Goal: Information Seeking & Learning: Learn about a topic

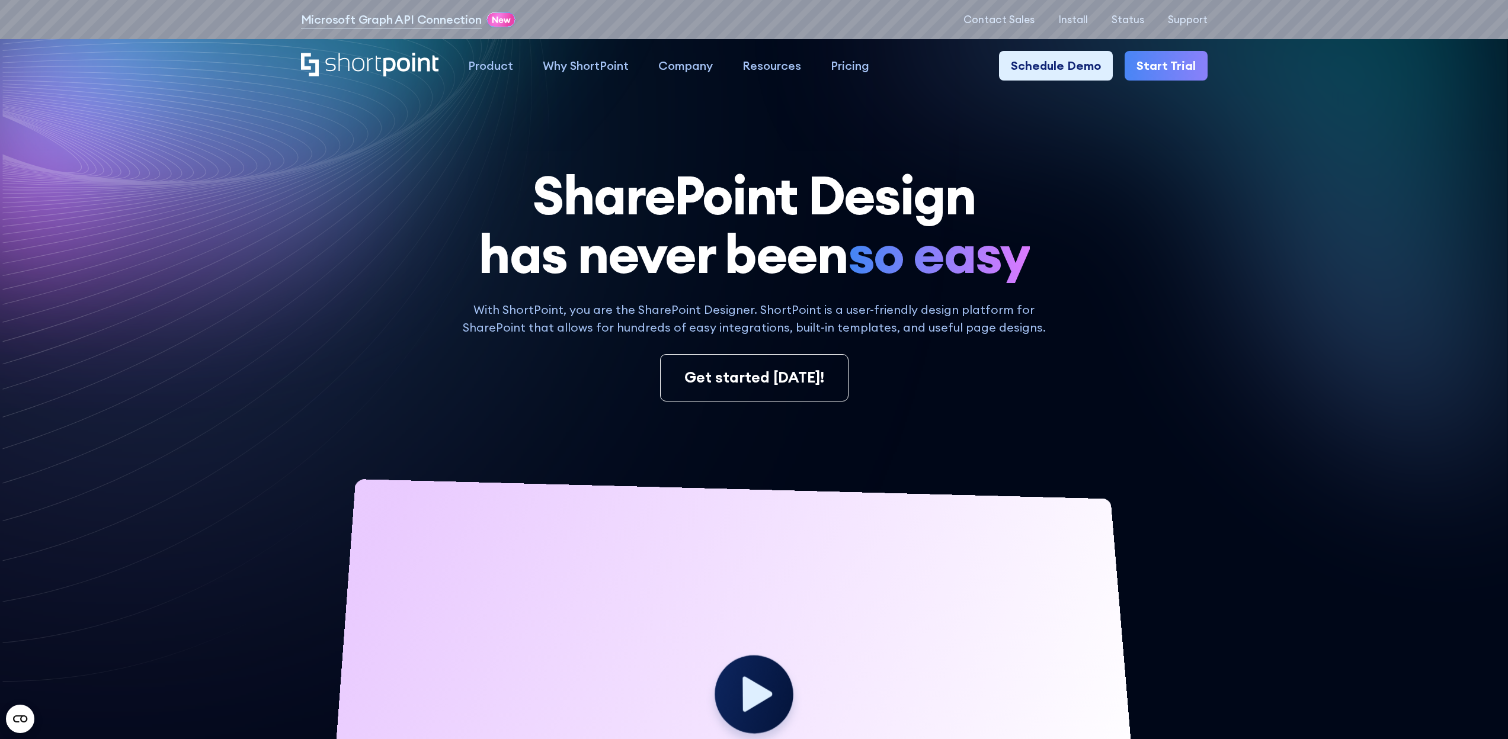
click at [776, 697] on circle at bounding box center [754, 694] width 79 height 78
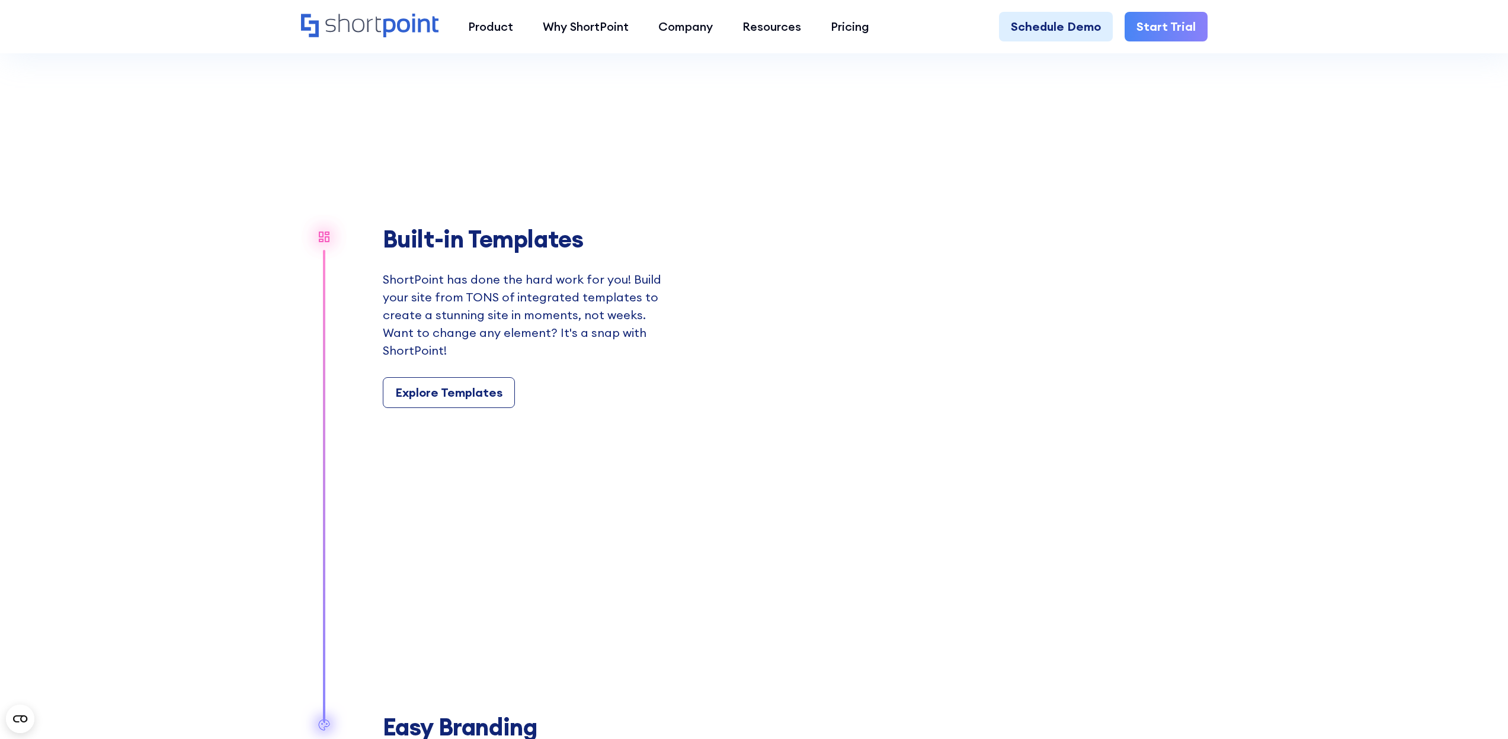
scroll to position [1358, 0]
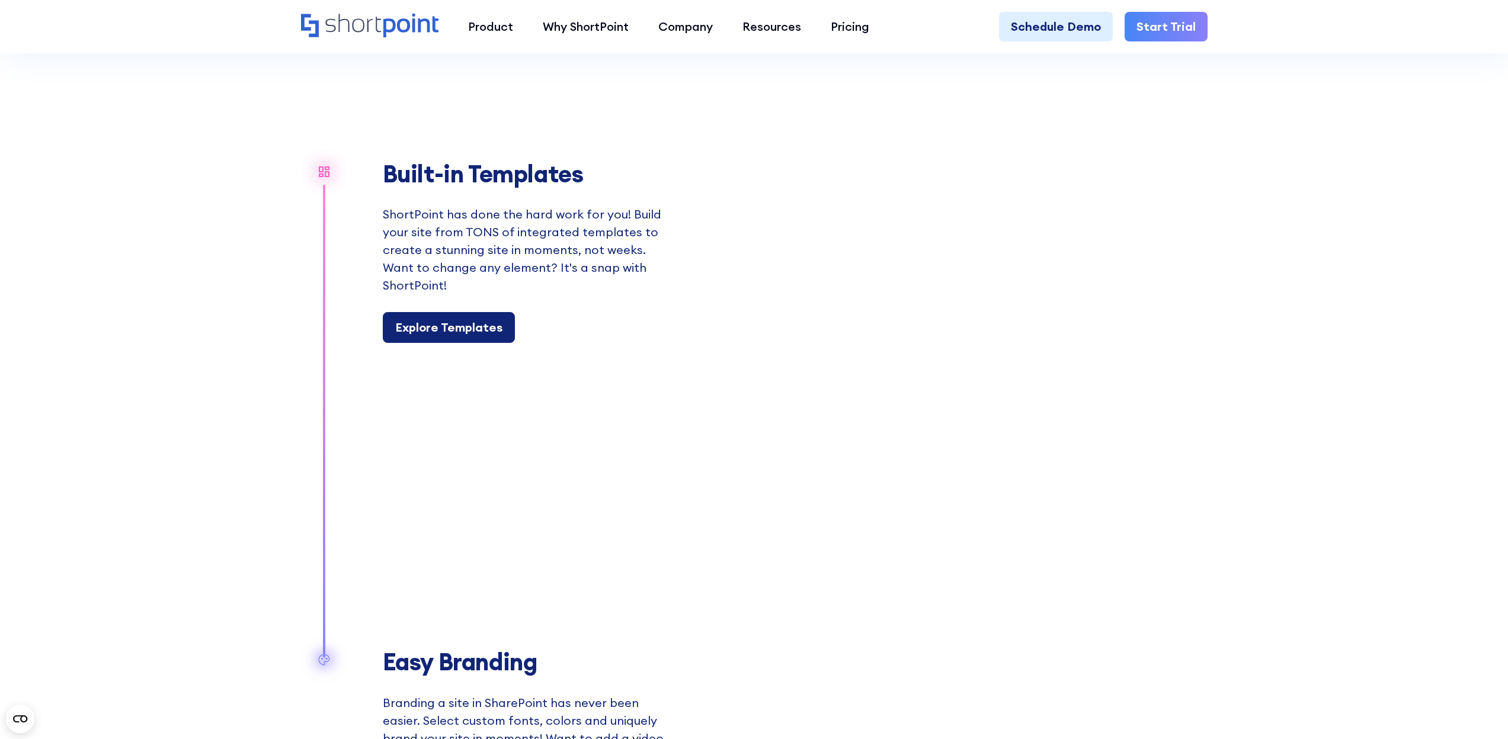
click at [447, 327] on div "Explore Templates" at bounding box center [448, 328] width 107 height 18
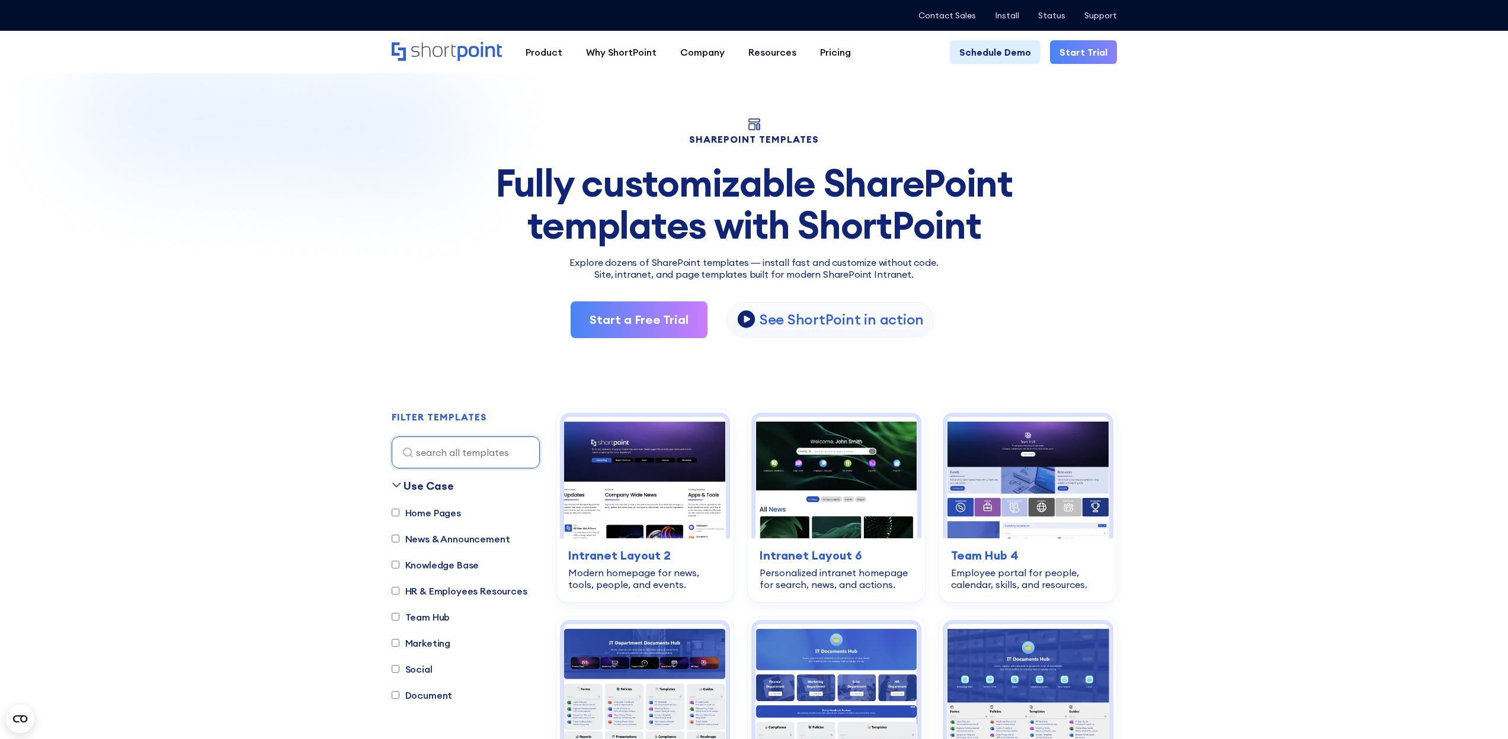
click at [401, 511] on label "Home Pages" at bounding box center [426, 513] width 69 height 14
click at [399, 511] on input "Home Pages" at bounding box center [396, 513] width 8 height 8
checkbox input "true"
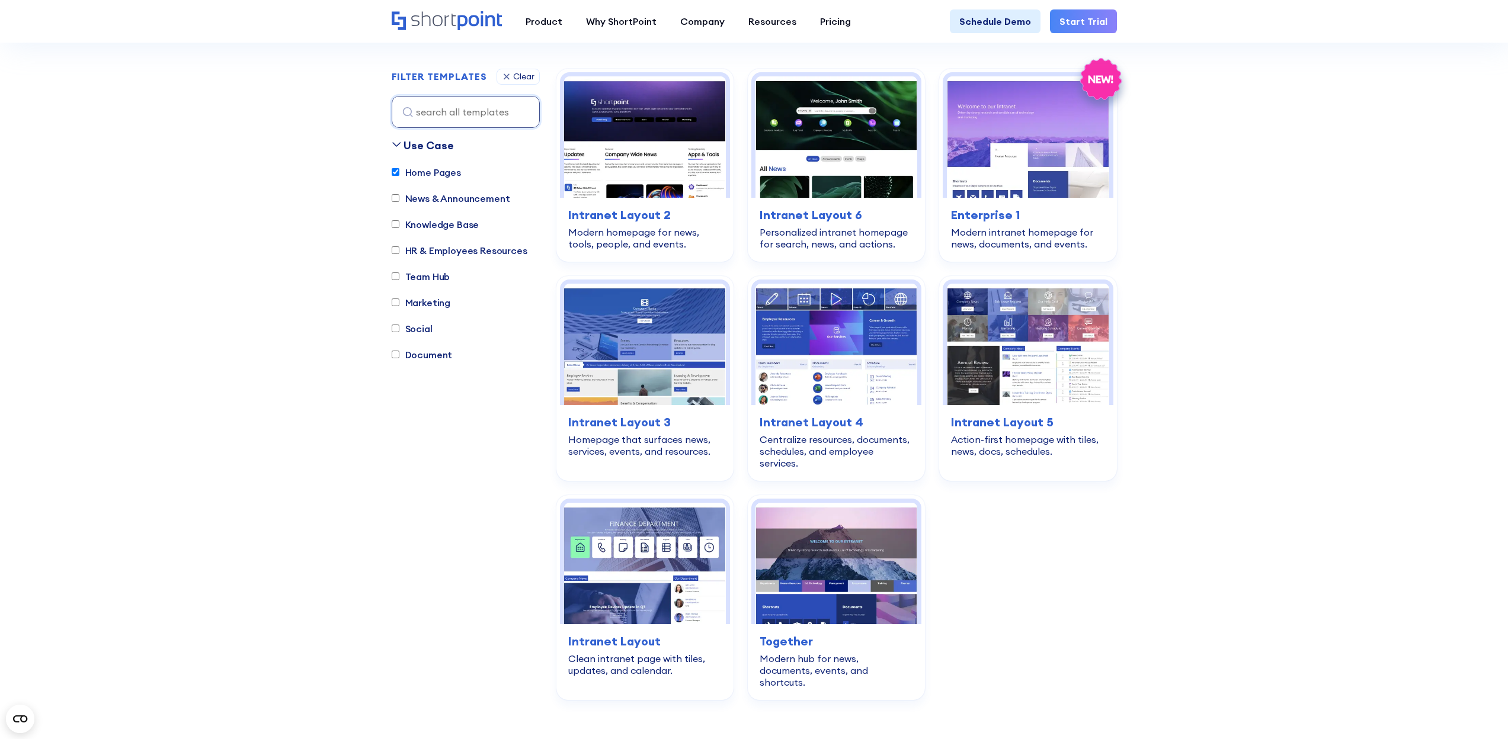
scroll to position [310, 0]
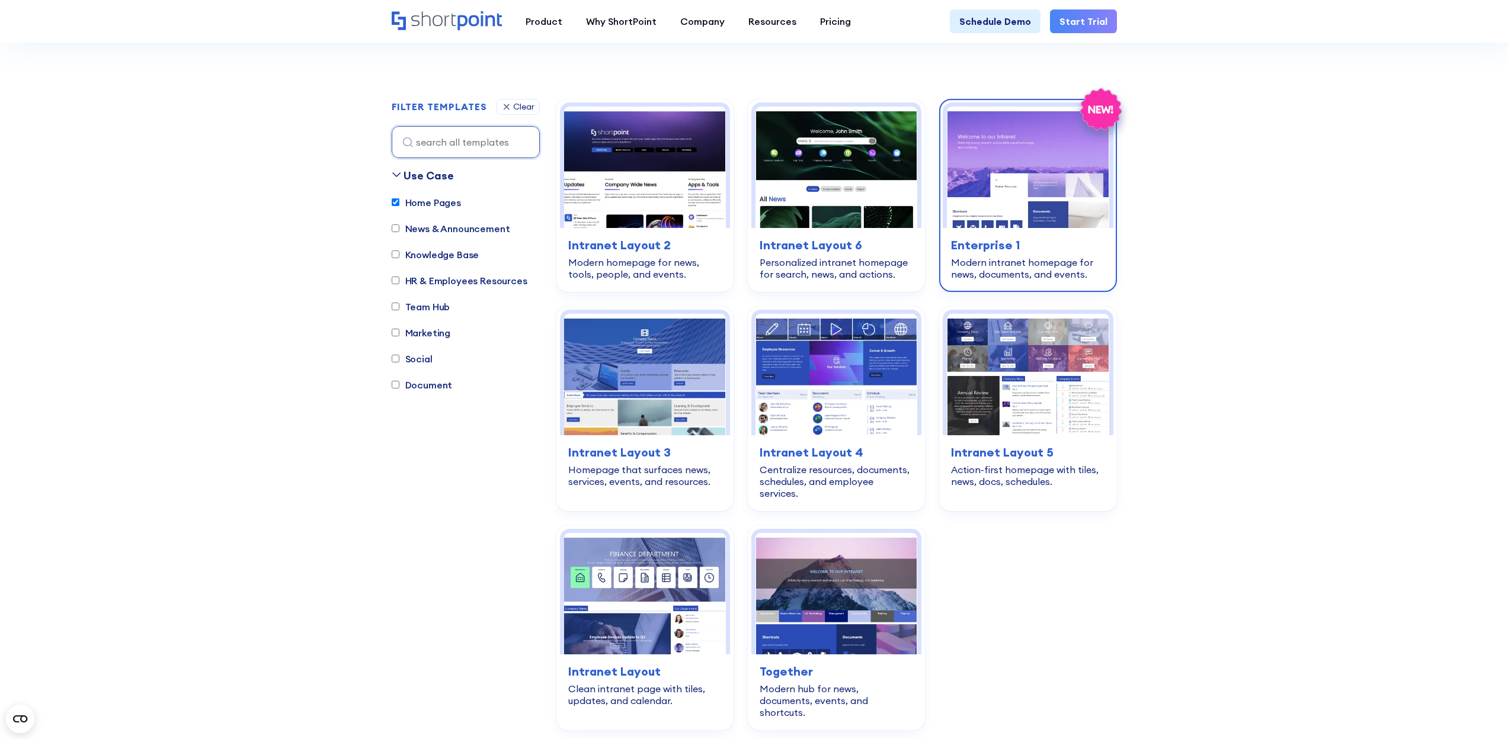
click at [1034, 164] on img at bounding box center [1028, 167] width 162 height 121
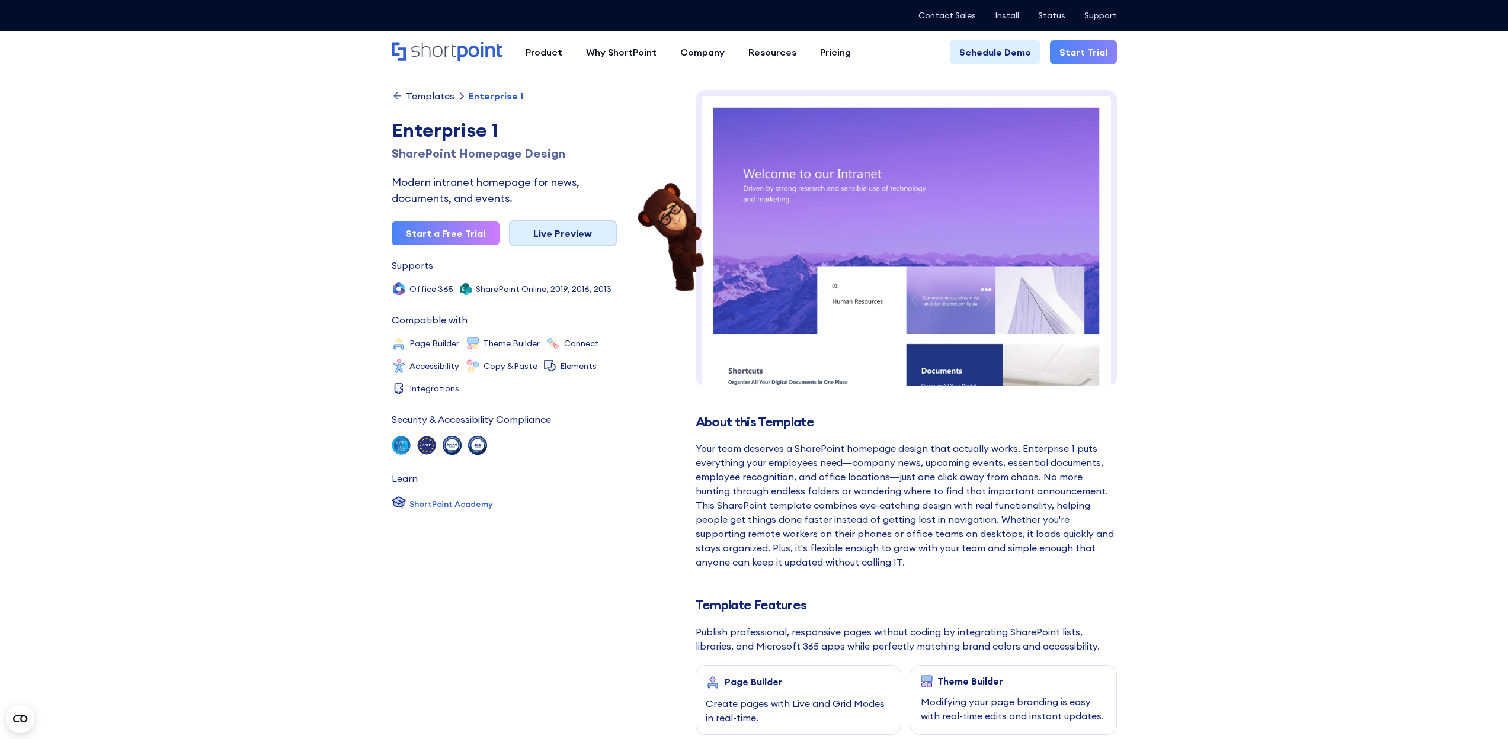
click at [585, 241] on link "Live Preview" at bounding box center [563, 233] width 108 height 26
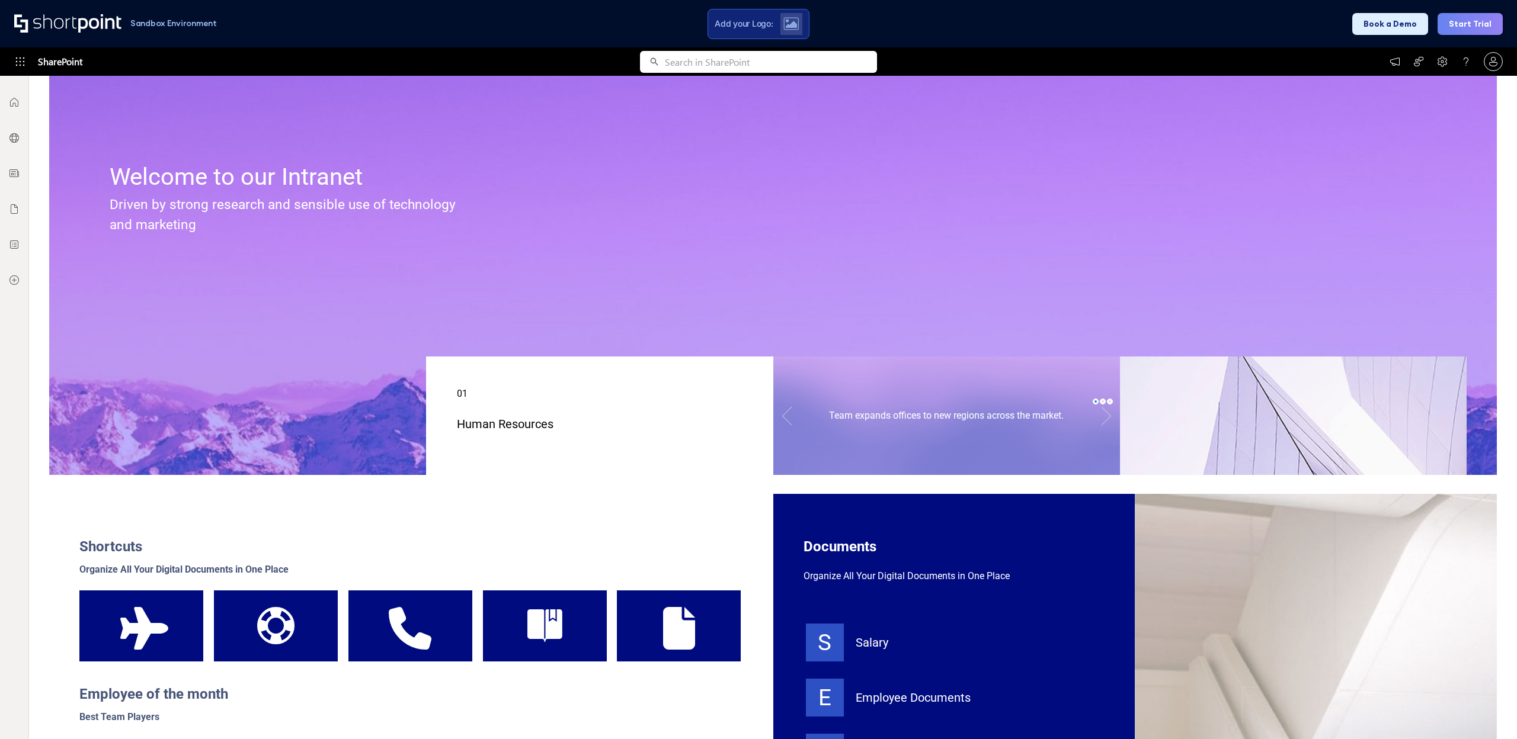
scroll to position [144, 0]
click at [1093, 418] on link at bounding box center [1106, 415] width 26 height 41
click at [1100, 416] on link at bounding box center [1106, 415] width 26 height 41
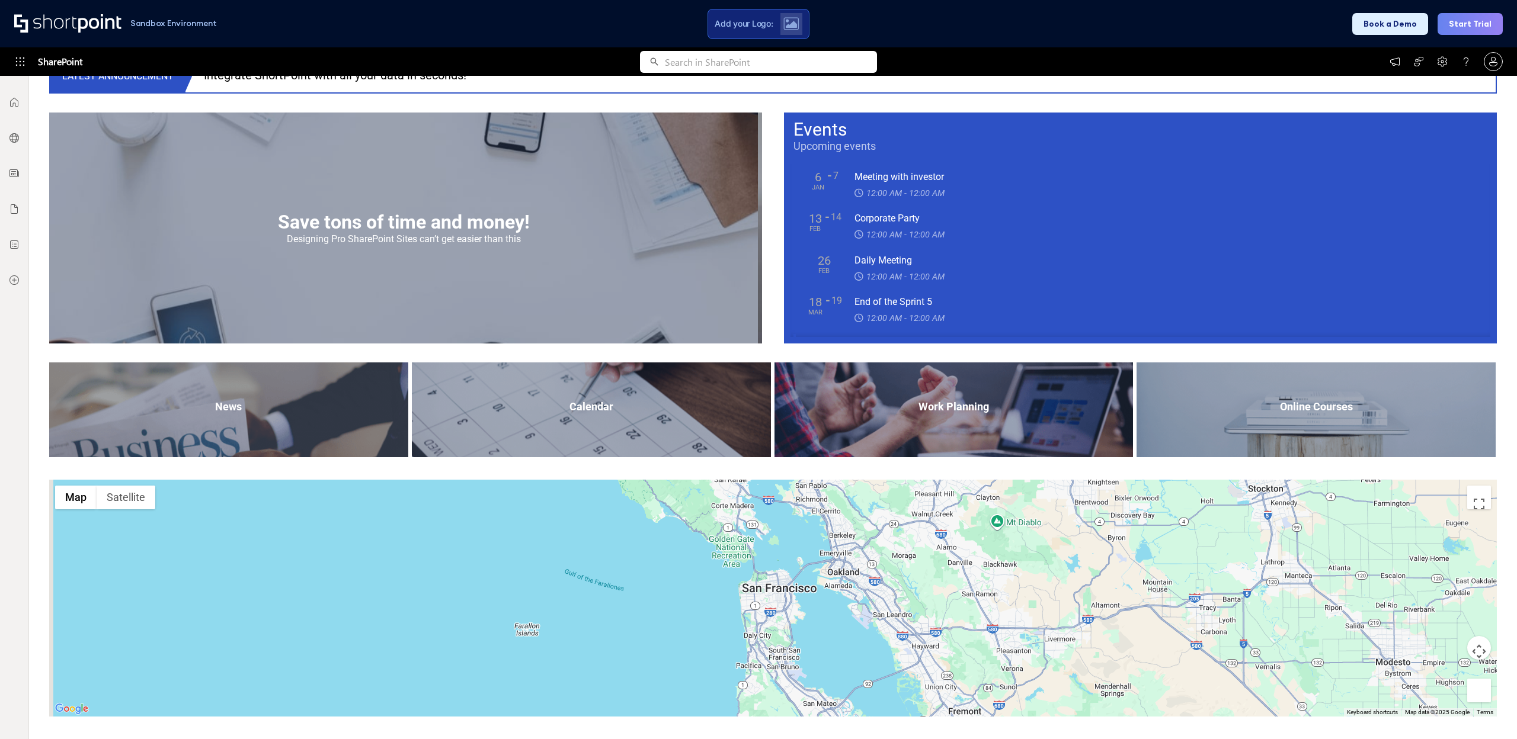
scroll to position [0, 0]
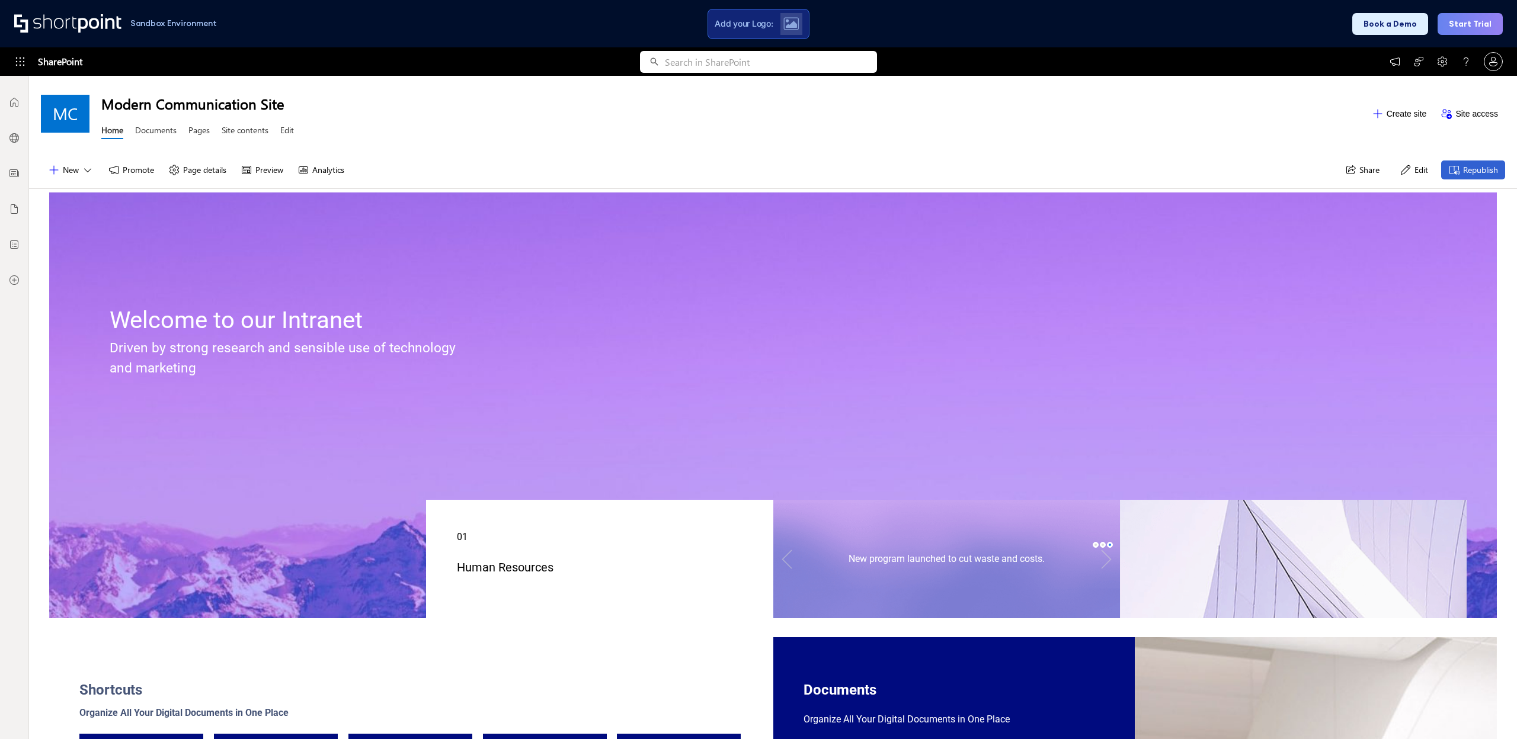
click at [574, 220] on div "Welcome to our Intranet Driven by strong research and sensible use of technolog…" at bounding box center [773, 347] width 1448 height 308
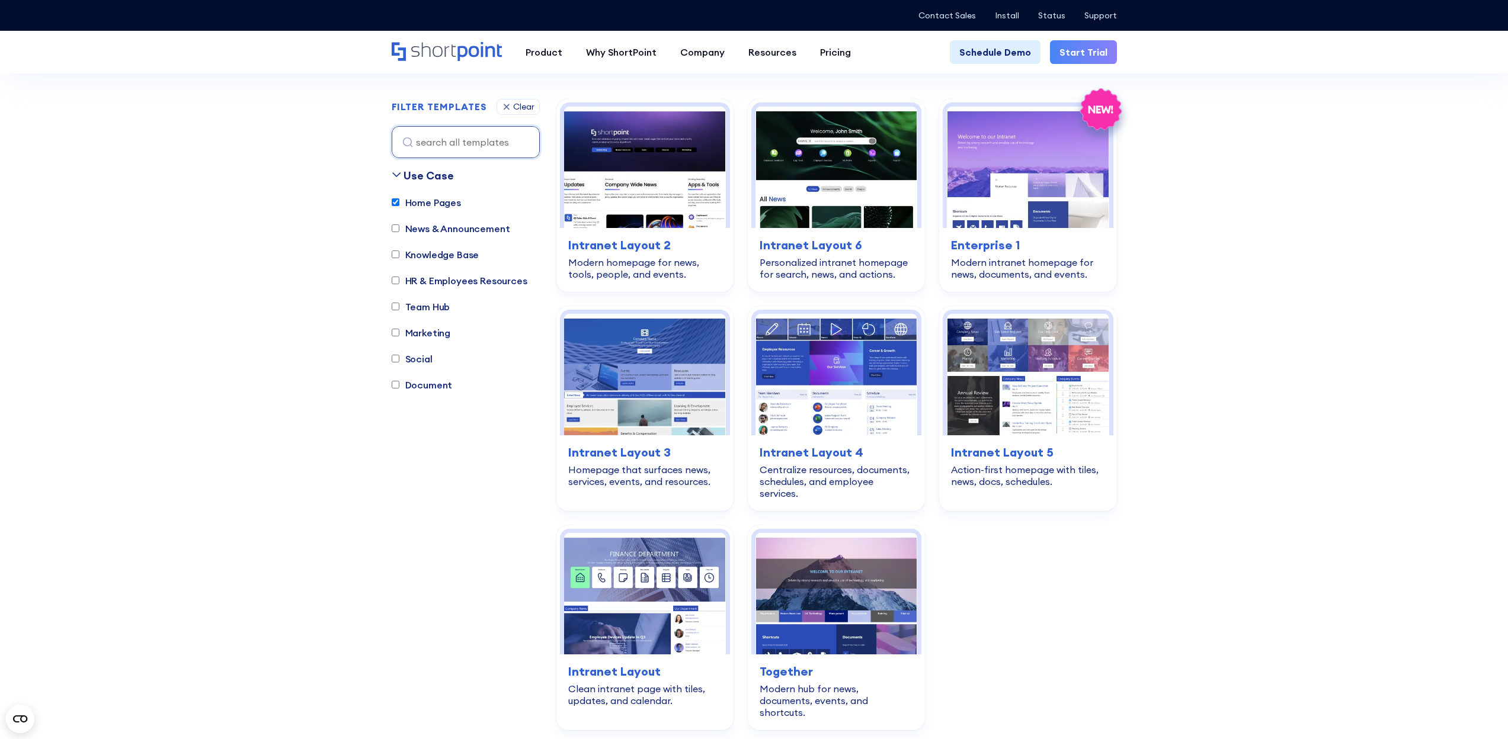
click at [468, 280] on label "HR & Employees Resources" at bounding box center [460, 281] width 136 height 14
click at [399, 280] on input "HR & Employees Resources" at bounding box center [396, 281] width 8 height 8
checkbox input "true"
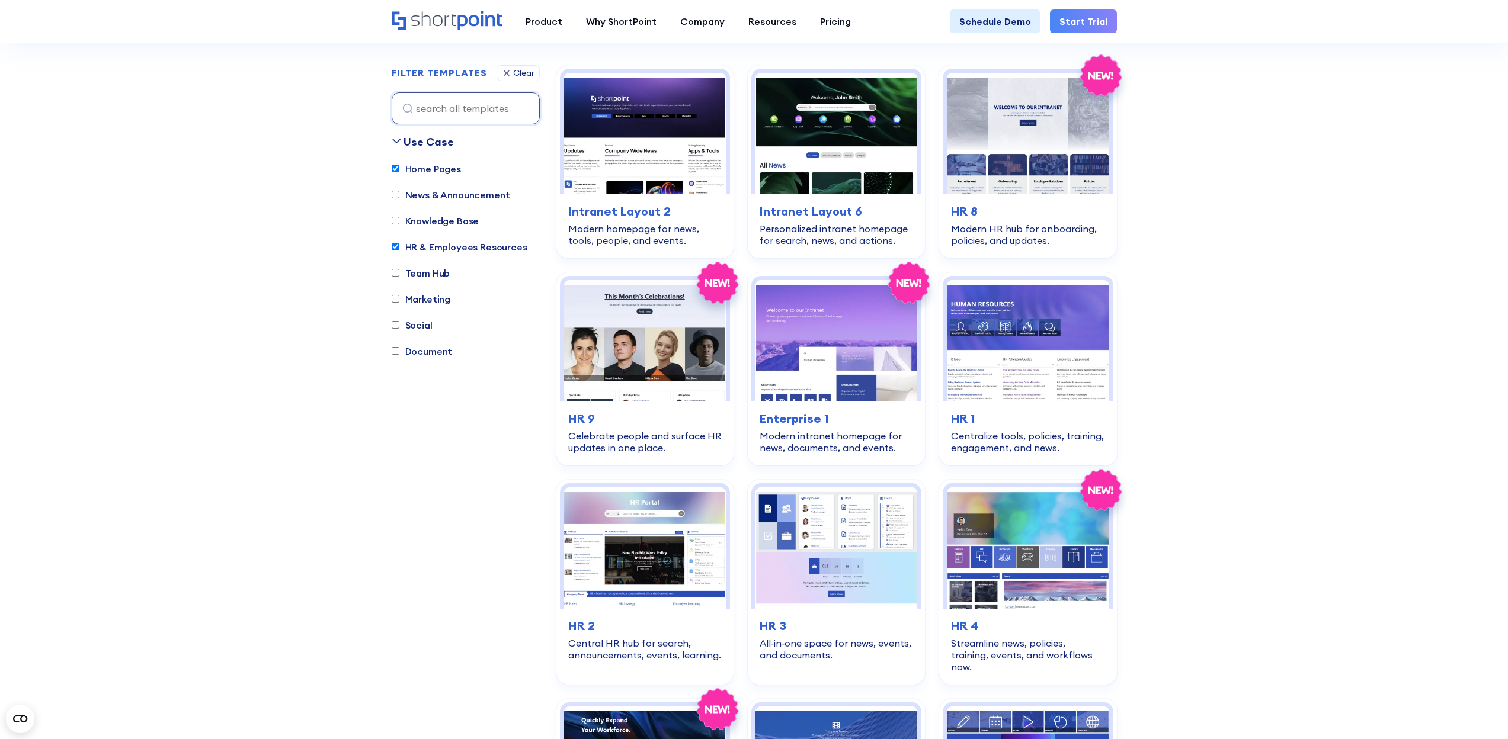
scroll to position [350, 0]
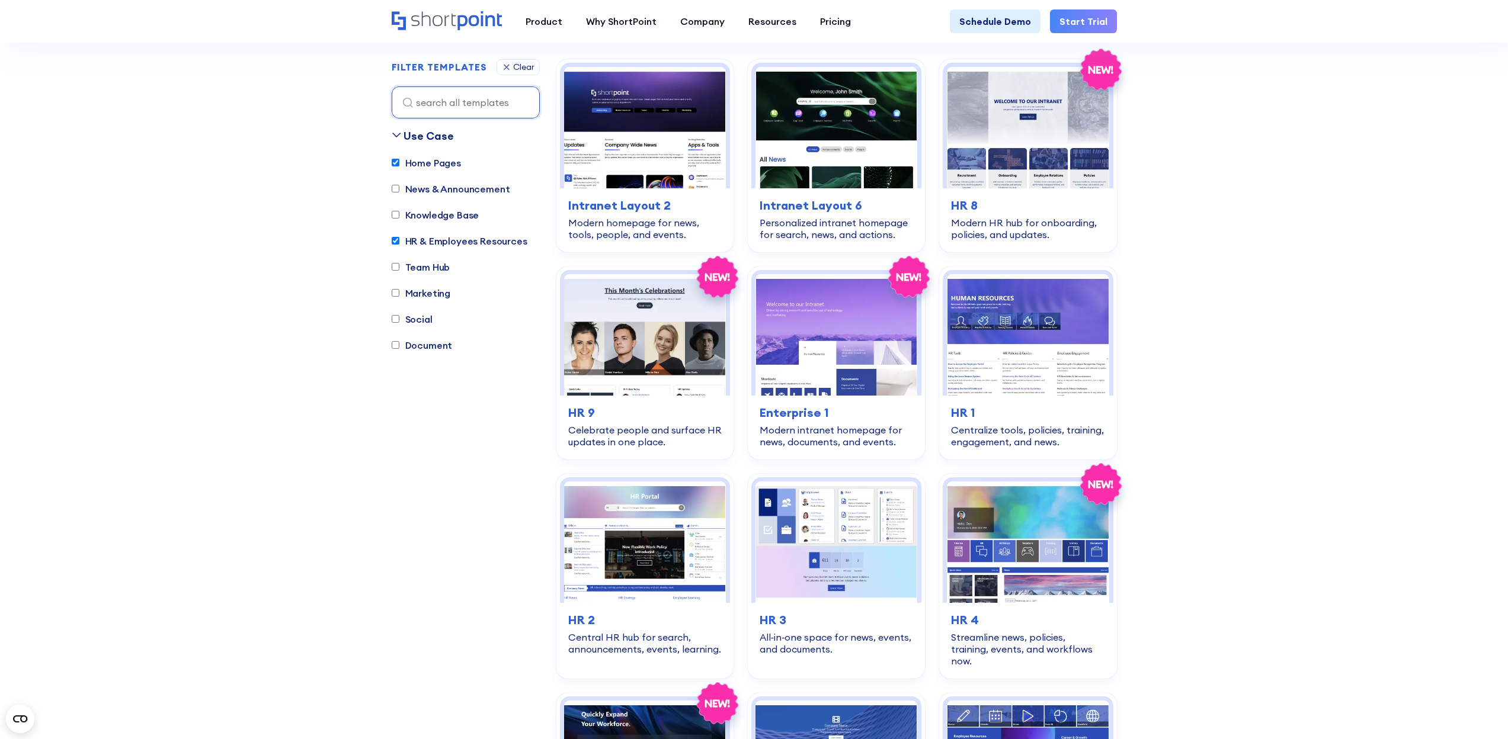
click at [434, 164] on label "Home Pages" at bounding box center [426, 163] width 69 height 14
click at [399, 164] on input "Home Pages" at bounding box center [396, 163] width 8 height 8
checkbox input "false"
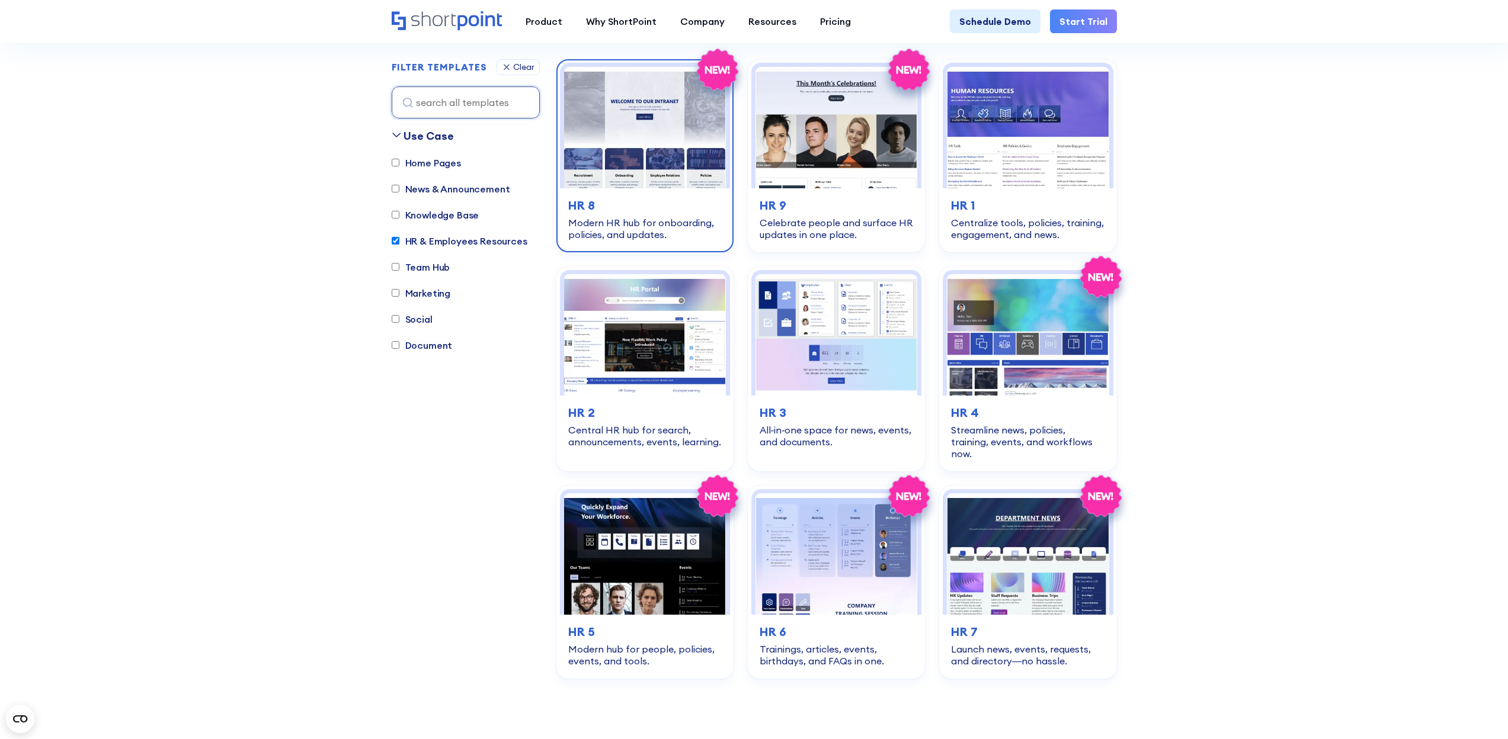
click at [687, 178] on img at bounding box center [645, 127] width 162 height 121
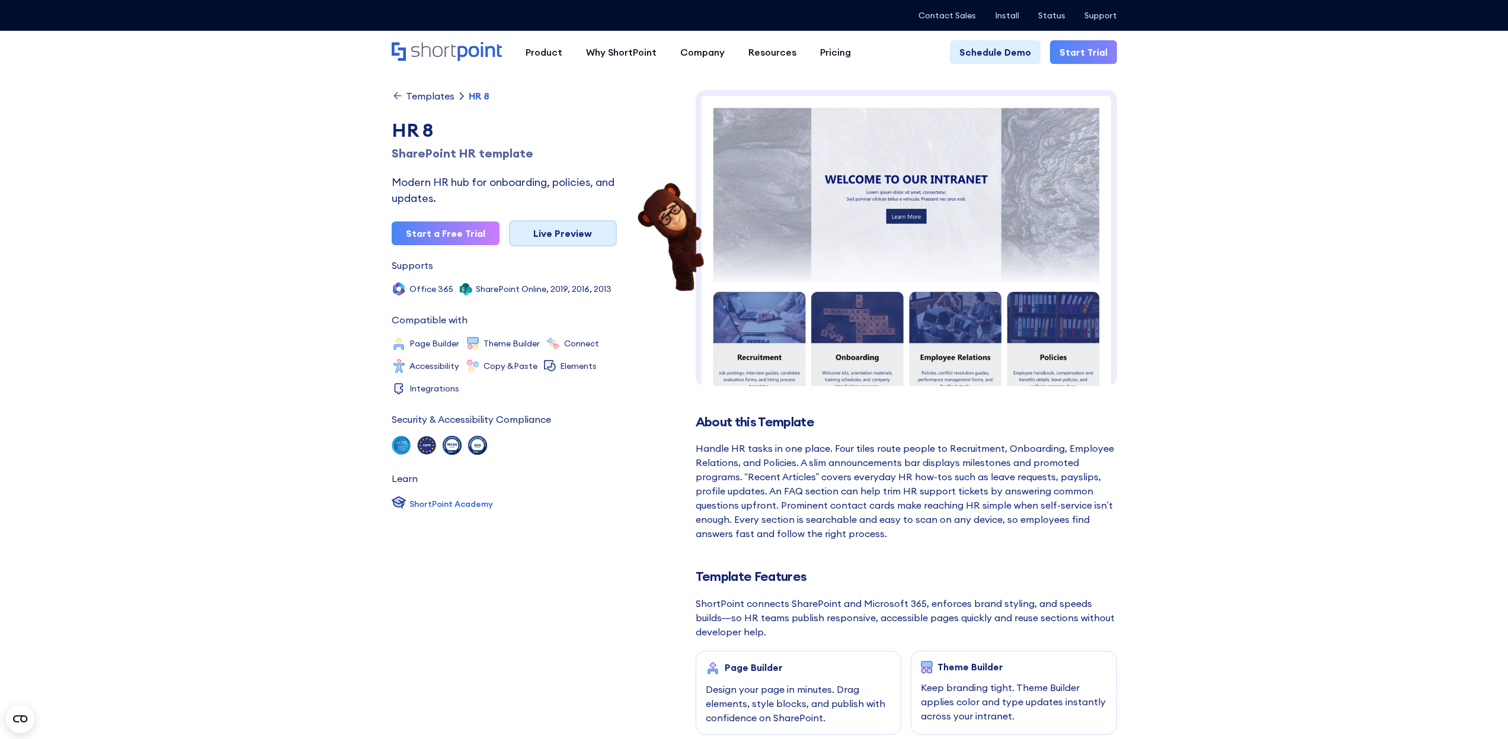
click at [573, 236] on link "Live Preview" at bounding box center [563, 233] width 108 height 26
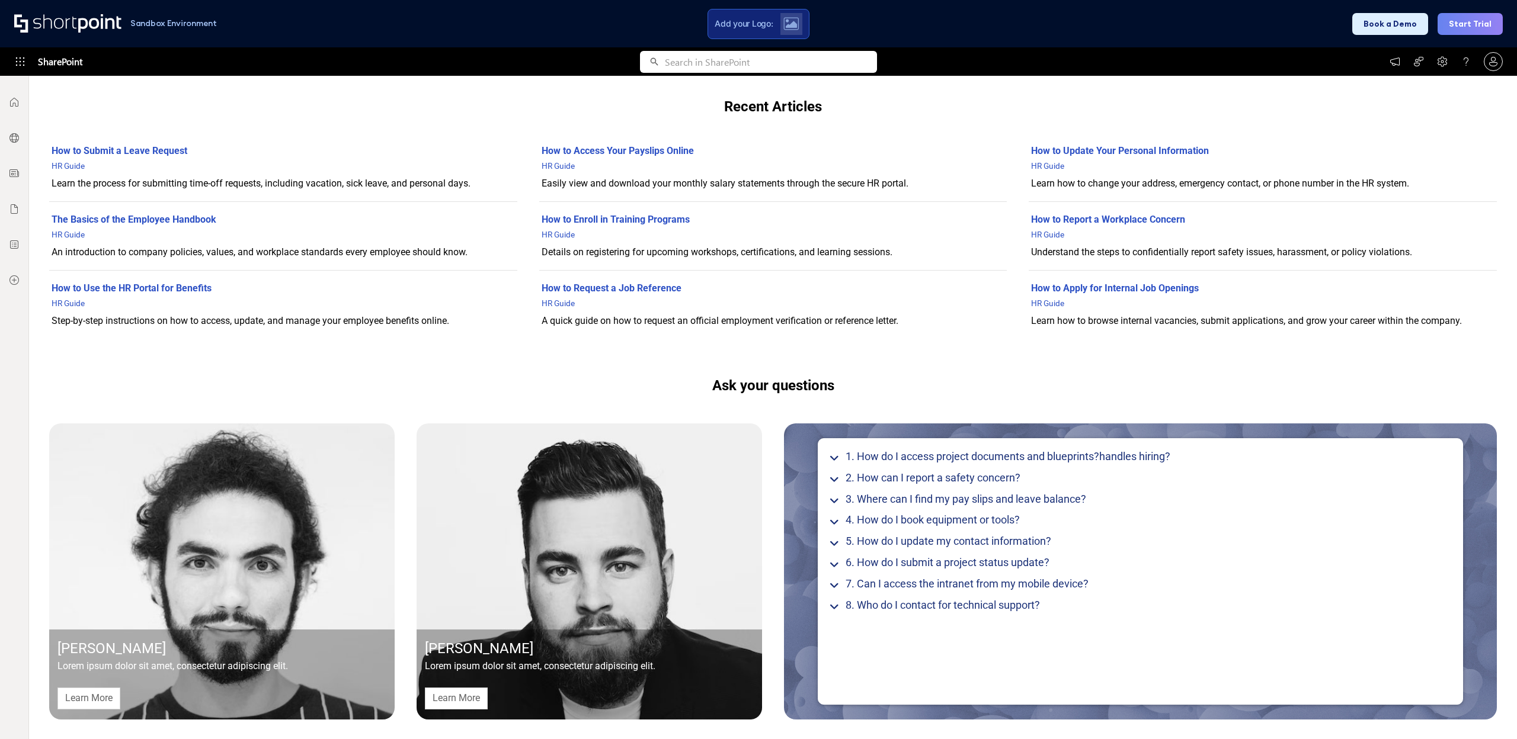
scroll to position [870, 0]
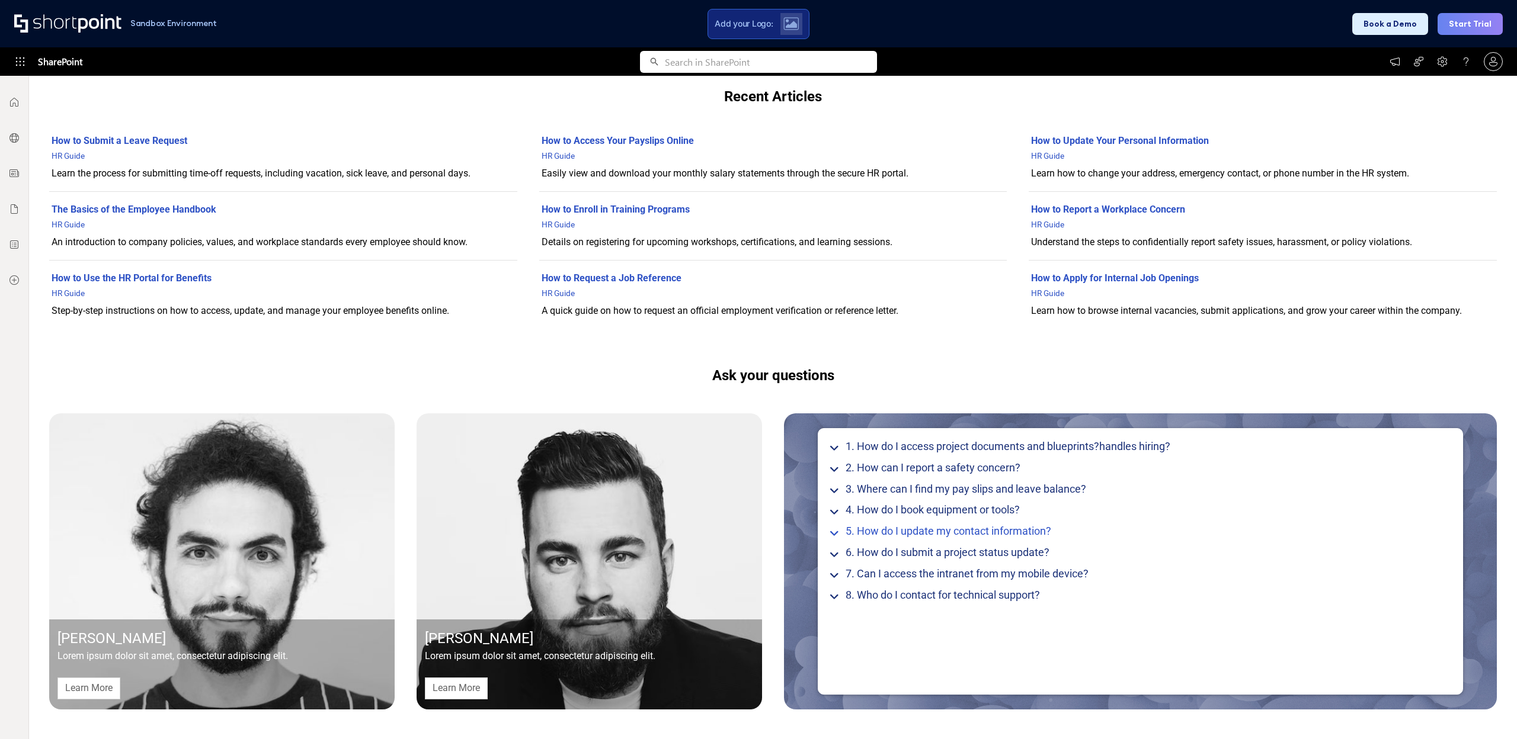
click at [829, 534] on icon at bounding box center [834, 533] width 11 height 11
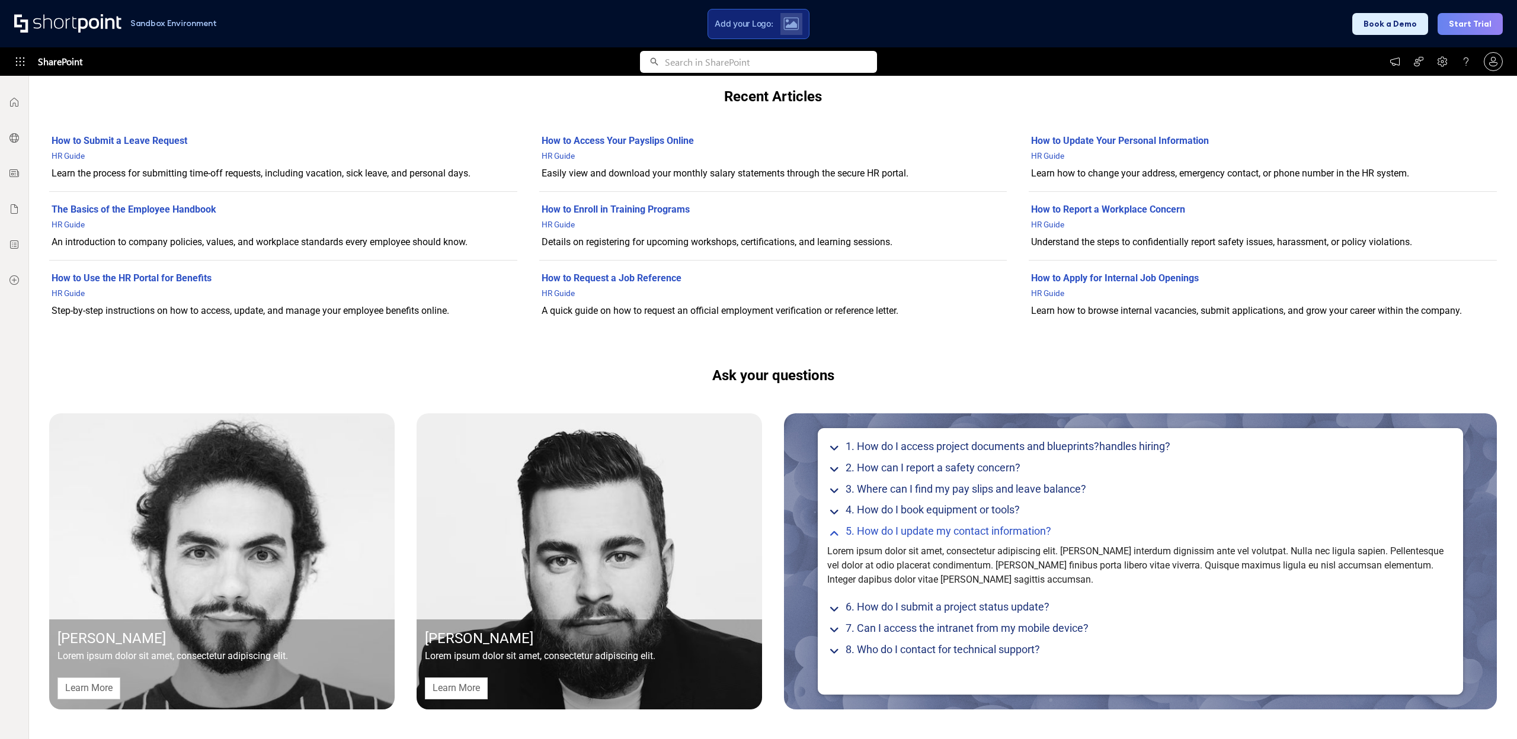
click at [830, 529] on icon at bounding box center [834, 533] width 11 height 11
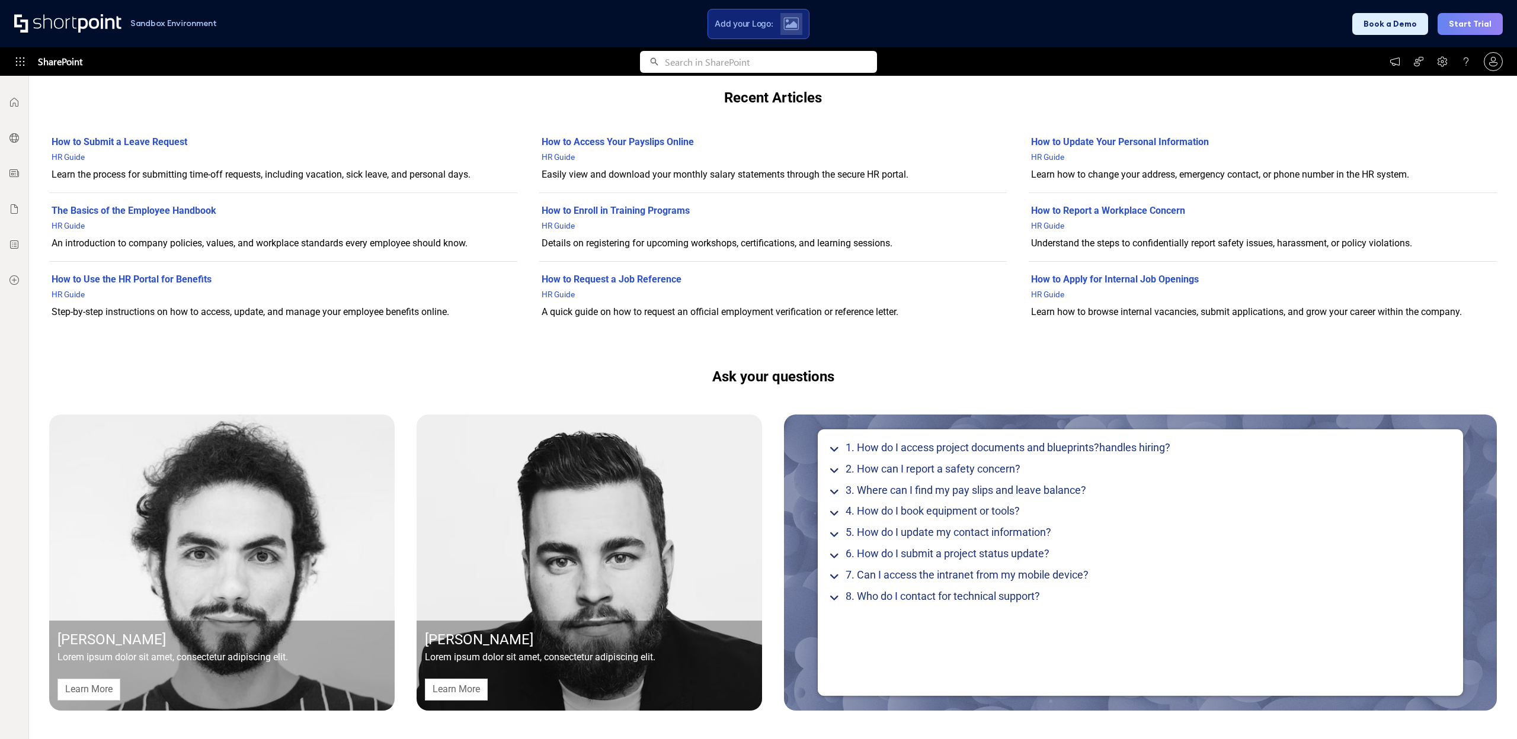
scroll to position [0, 0]
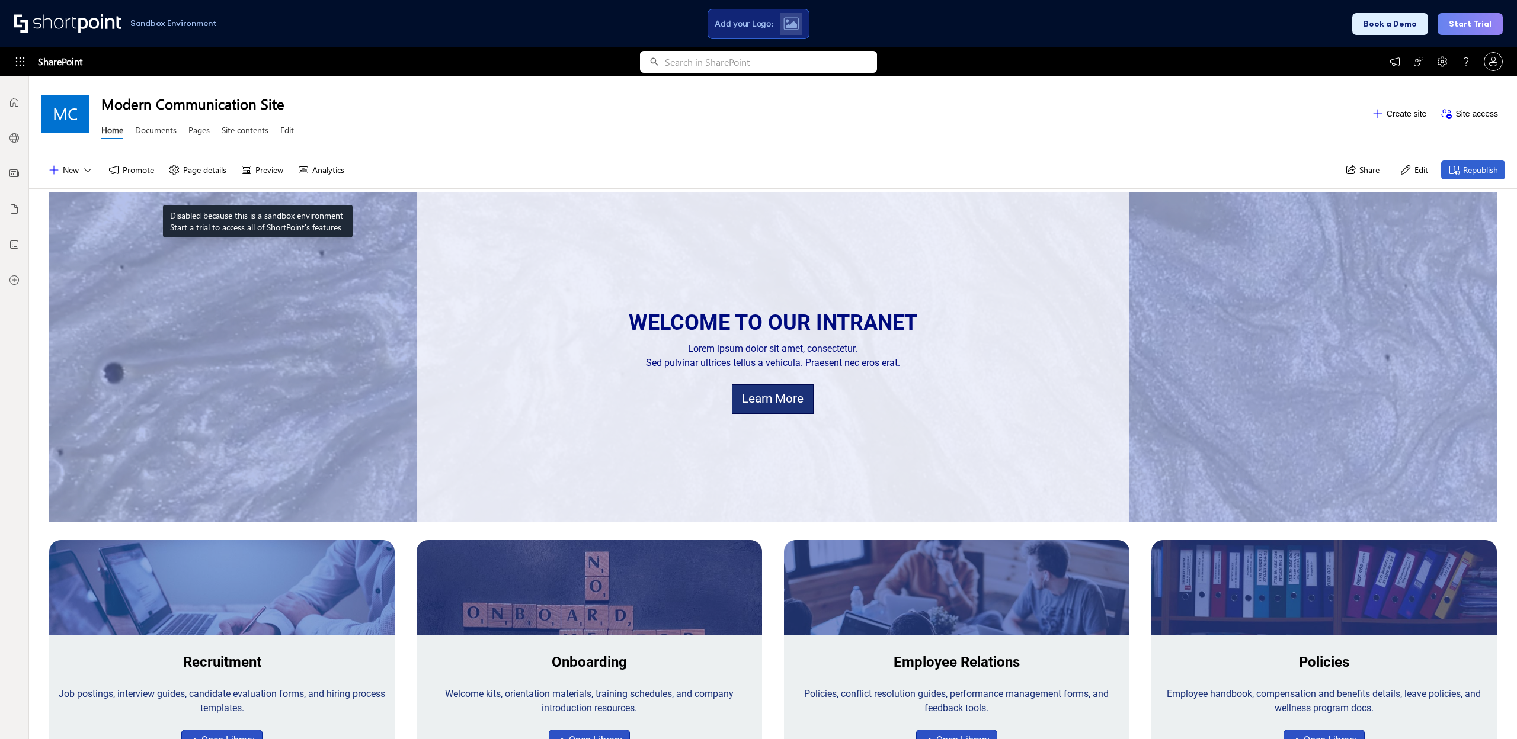
click at [262, 166] on button "Preview" at bounding box center [261, 170] width 57 height 19
click at [156, 133] on link "Documents" at bounding box center [155, 131] width 41 height 15
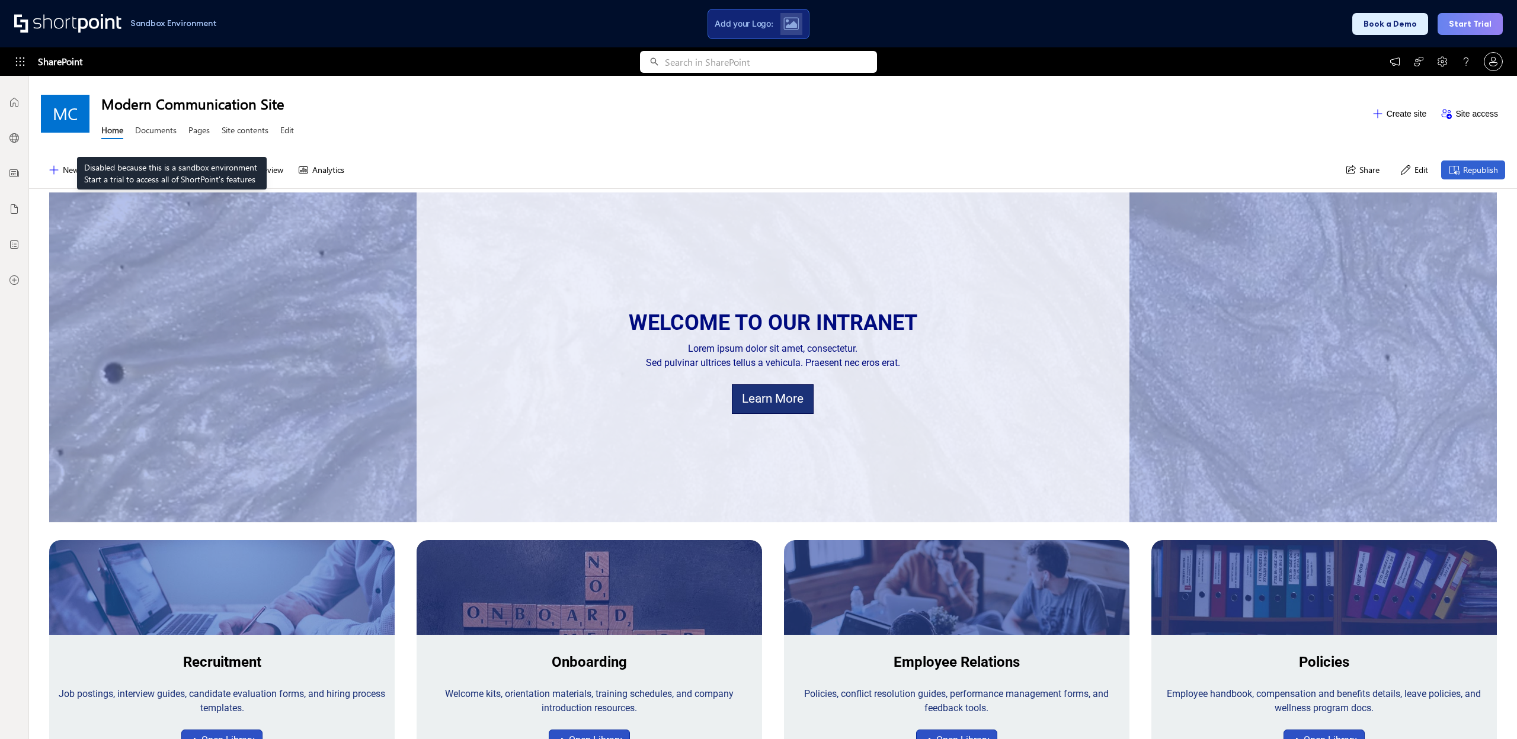
click at [172, 127] on link "Documents" at bounding box center [155, 131] width 41 height 15
click at [130, 170] on button "Promote" at bounding box center [131, 170] width 60 height 19
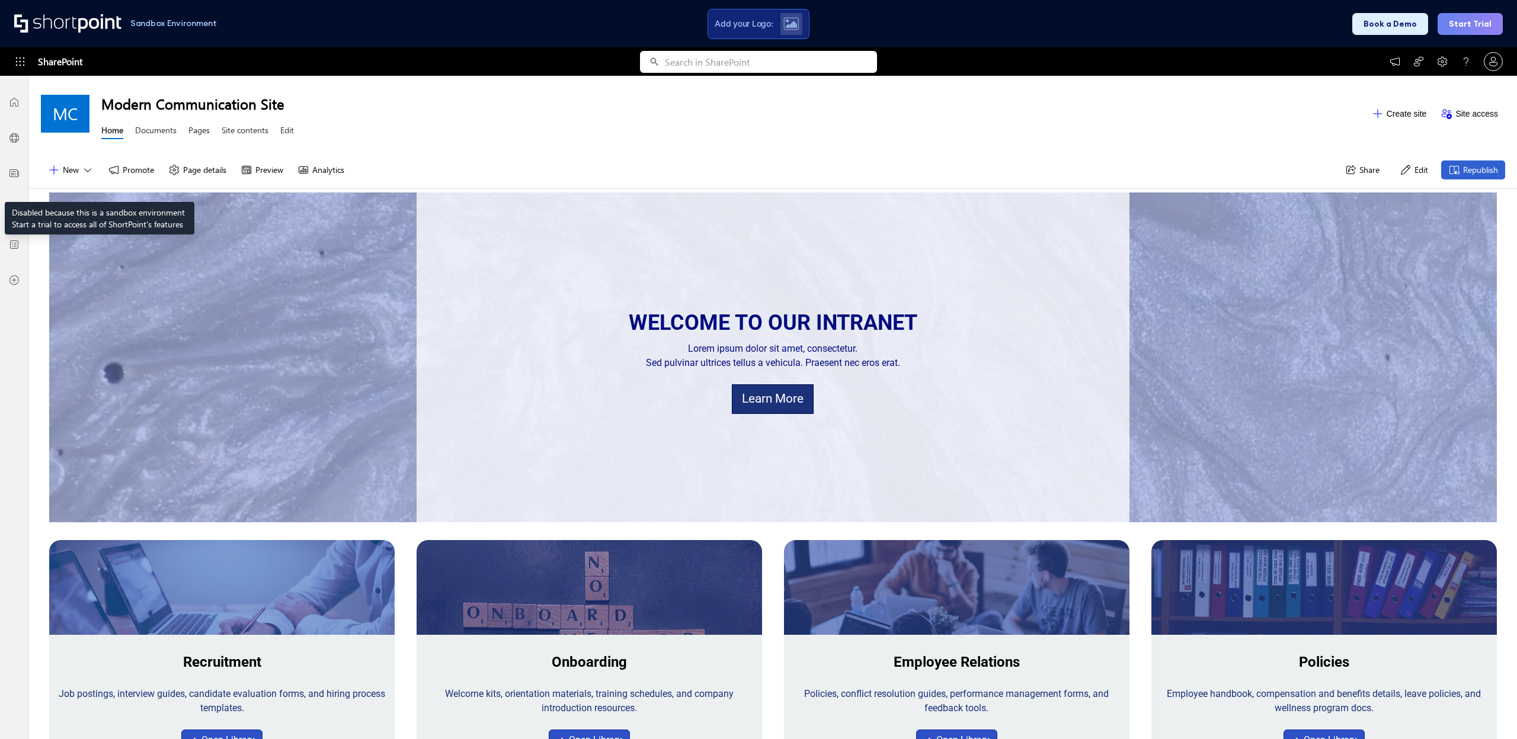
click at [82, 172] on icon at bounding box center [88, 170] width 12 height 12
click at [86, 171] on icon at bounding box center [88, 170] width 12 height 12
drag, startPoint x: 1458, startPoint y: 108, endPoint x: 1455, endPoint y: 98, distance: 10.5
click at [1457, 105] on button "Site access" at bounding box center [1469, 113] width 72 height 19
